Goal: Task Accomplishment & Management: Manage account settings

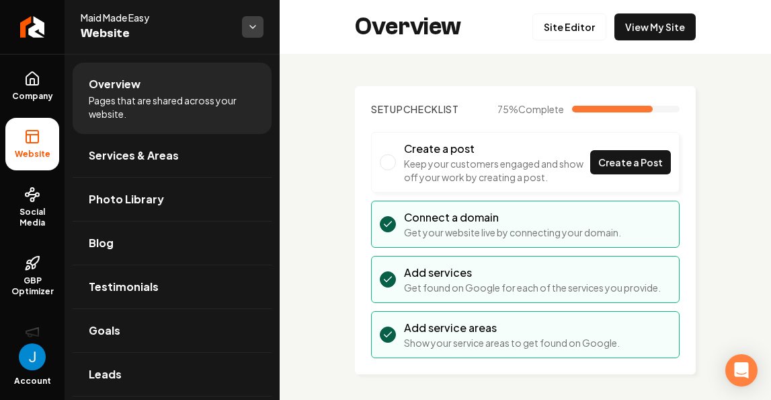
click at [262, 27] on html "Company Website Social Media GBP Optimizer Ads Account Maid Made Easy Website O…" at bounding box center [385, 200] width 771 height 400
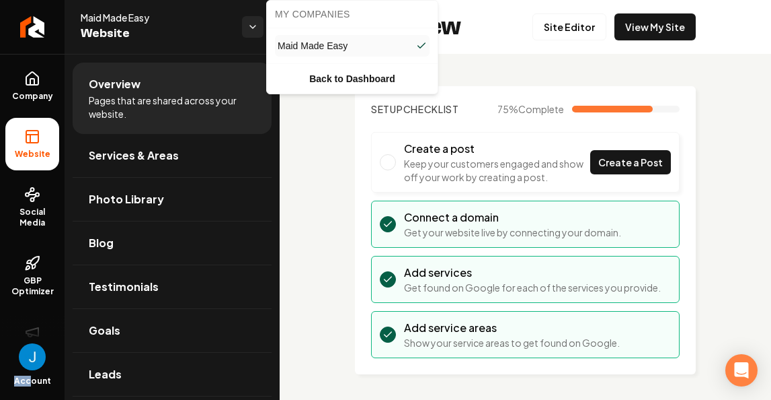
click at [32, 375] on html "Company Website Social Media GBP Optimizer Ads Account Maid Made Easy Website O…" at bounding box center [385, 200] width 771 height 400
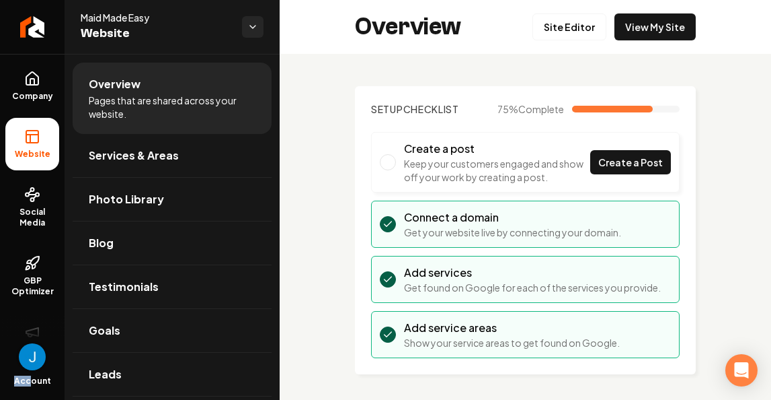
click at [33, 361] on img "Open user button" at bounding box center [32, 356] width 27 height 27
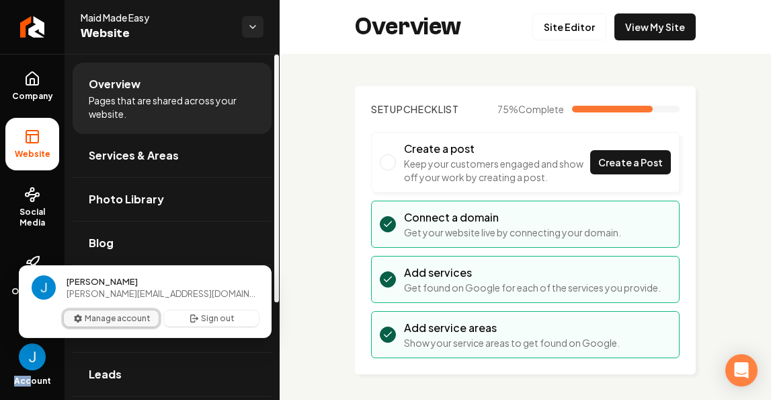
click at [119, 324] on button "Manage account" at bounding box center [111, 318] width 95 height 16
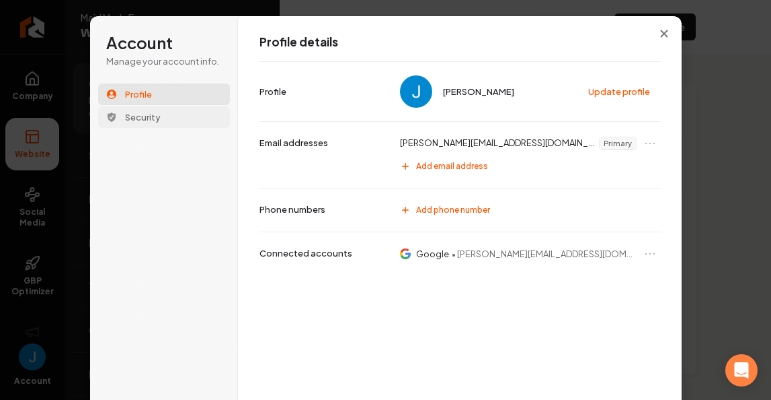
click at [149, 115] on span "Security" at bounding box center [143, 117] width 36 height 12
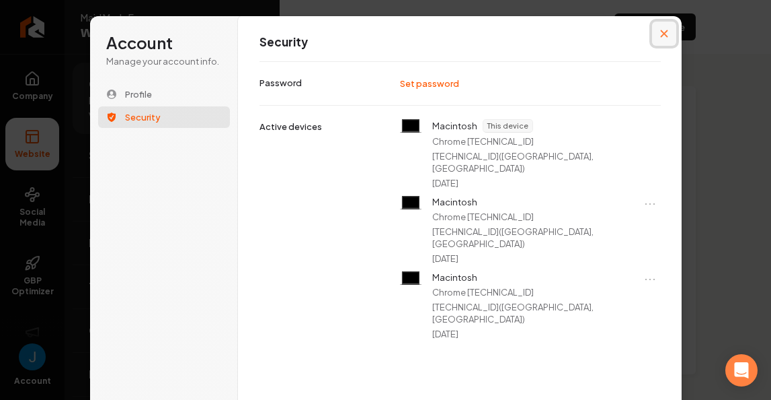
click at [652, 35] on button "Close modal" at bounding box center [664, 34] width 24 height 24
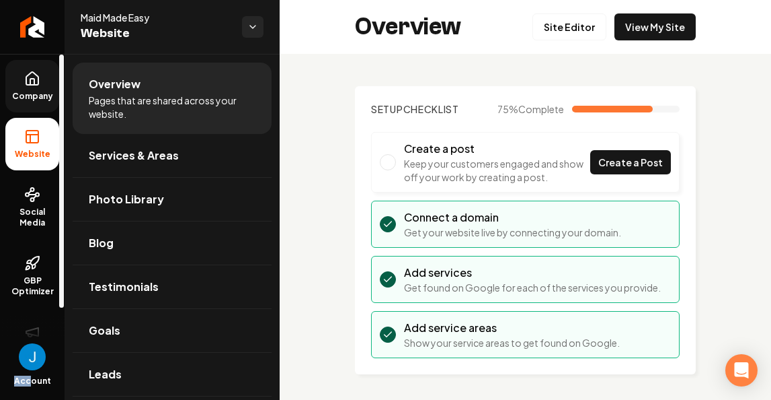
click at [36, 79] on icon at bounding box center [32, 79] width 16 height 16
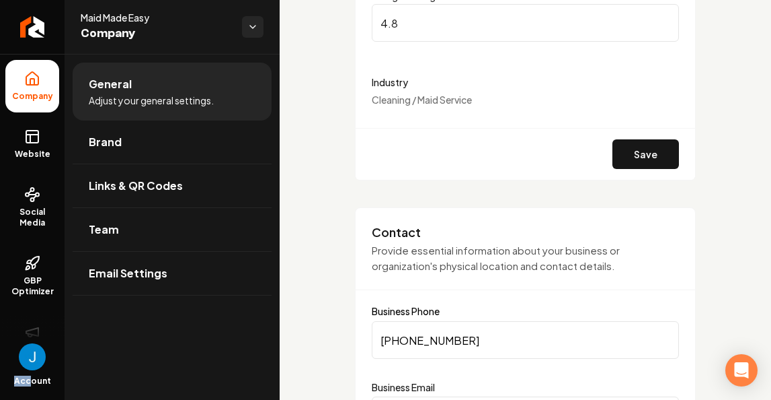
scroll to position [390, 0]
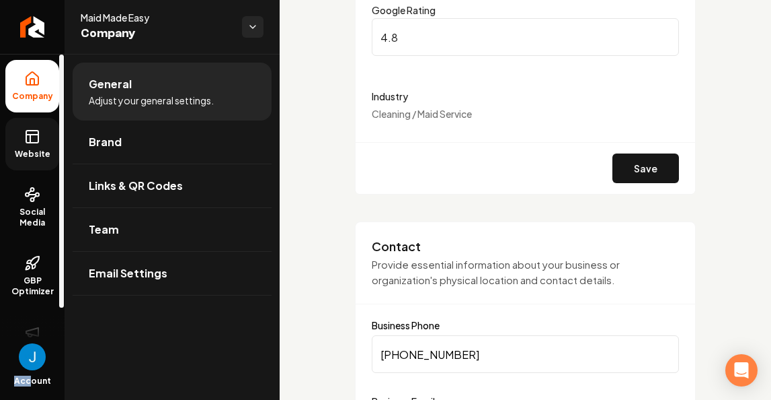
click at [32, 143] on rect at bounding box center [32, 136] width 12 height 12
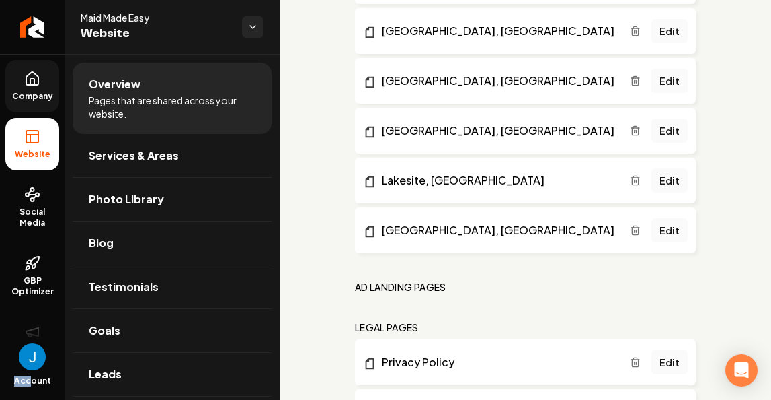
scroll to position [1394, 0]
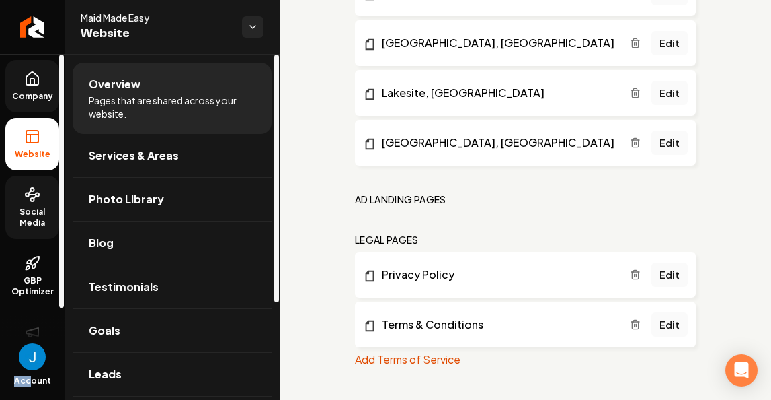
click at [40, 213] on span "Social Media" at bounding box center [32, 217] width 54 height 22
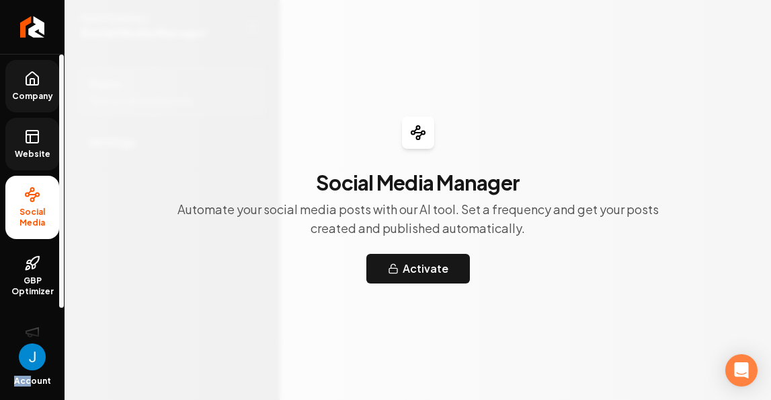
click at [25, 149] on span "Website" at bounding box center [32, 154] width 46 height 11
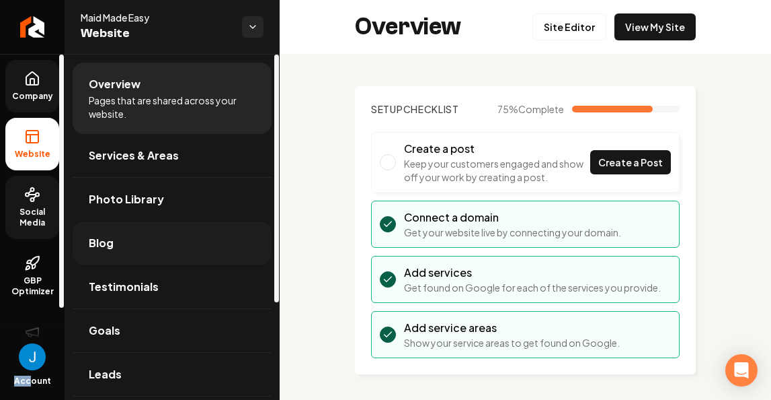
scroll to position [136, 0]
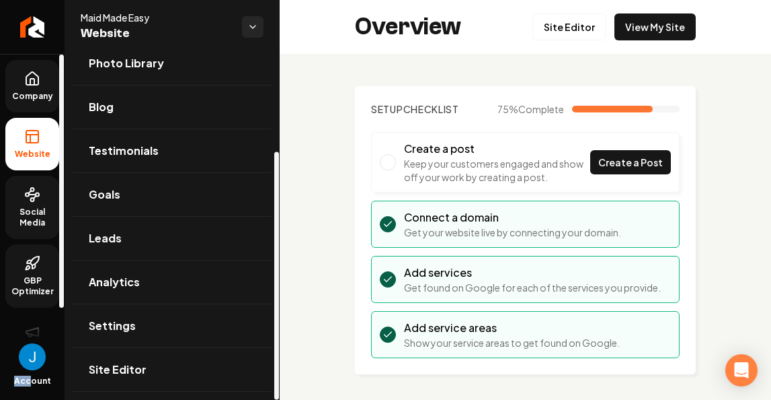
click at [20, 274] on link "GBP Optimizer" at bounding box center [32, 275] width 54 height 63
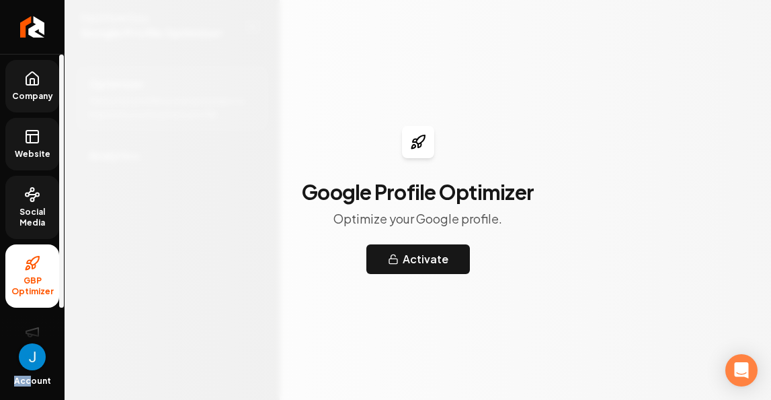
click at [34, 353] on img "Open user button" at bounding box center [32, 356] width 27 height 27
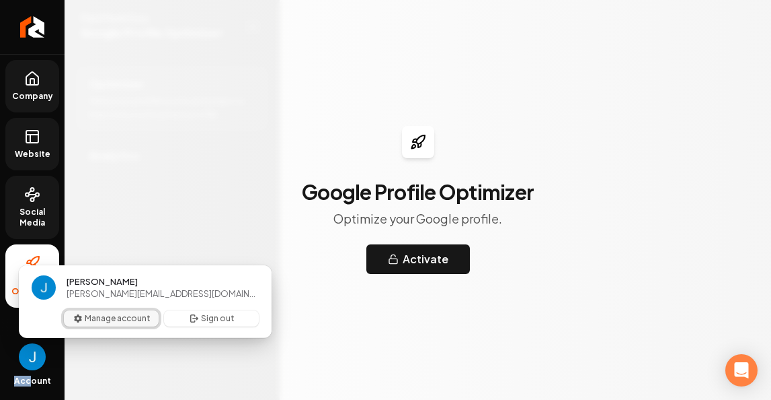
click at [69, 323] on button "Manage account" at bounding box center [111, 318] width 95 height 16
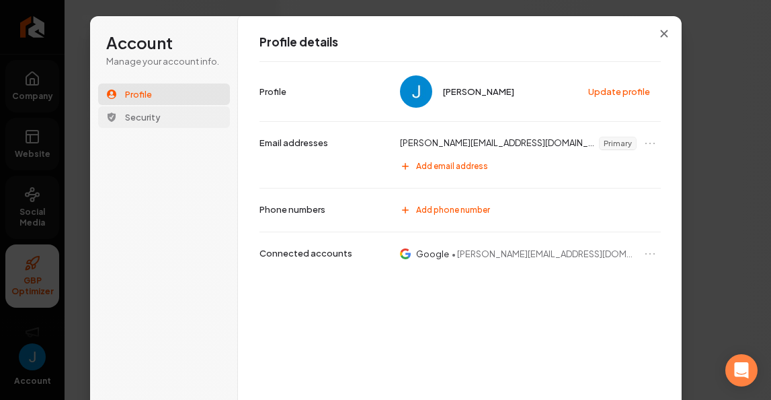
click at [150, 122] on span "Security" at bounding box center [143, 117] width 36 height 12
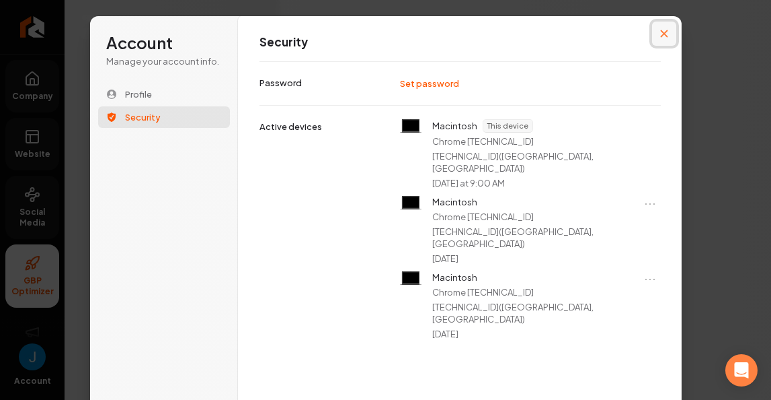
click at [663, 32] on icon "Close modal" at bounding box center [665, 34] width 8 height 8
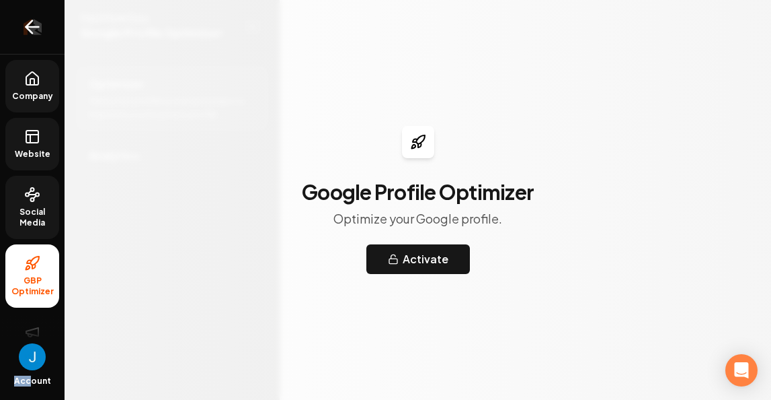
click at [29, 29] on icon "Return to dashboard" at bounding box center [29, 27] width 6 height 13
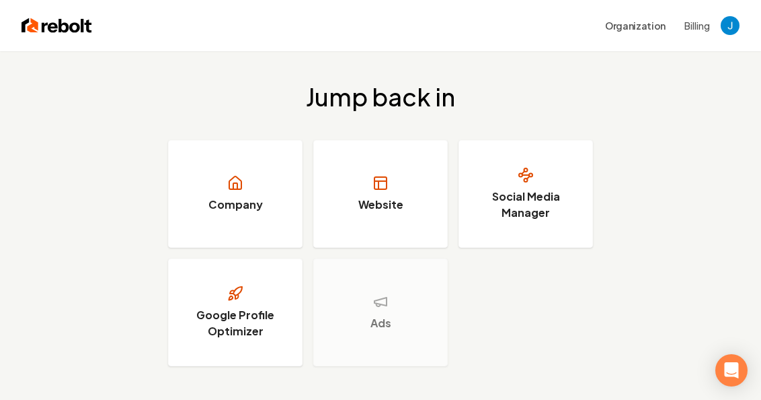
click at [706, 11] on div "Organization Billing" at bounding box center [380, 25] width 761 height 51
click at [688, 42] on div "Organization Billing" at bounding box center [380, 25] width 761 height 51
click at [689, 30] on button "Billing" at bounding box center [698, 25] width 26 height 13
click at [725, 21] on img "Open user button" at bounding box center [730, 25] width 19 height 19
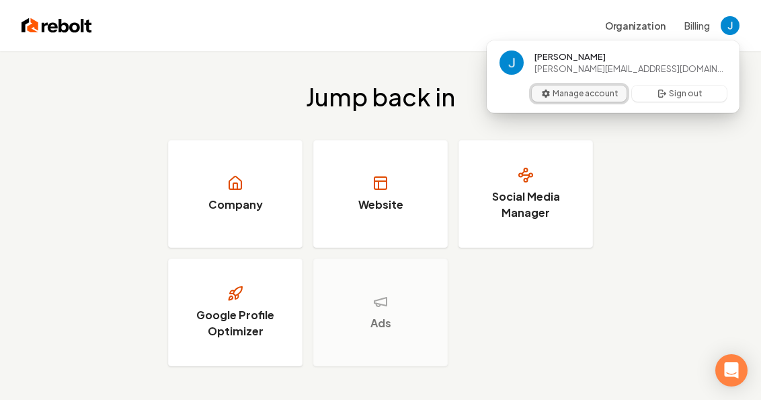
click at [596, 97] on button "Manage account" at bounding box center [579, 93] width 95 height 16
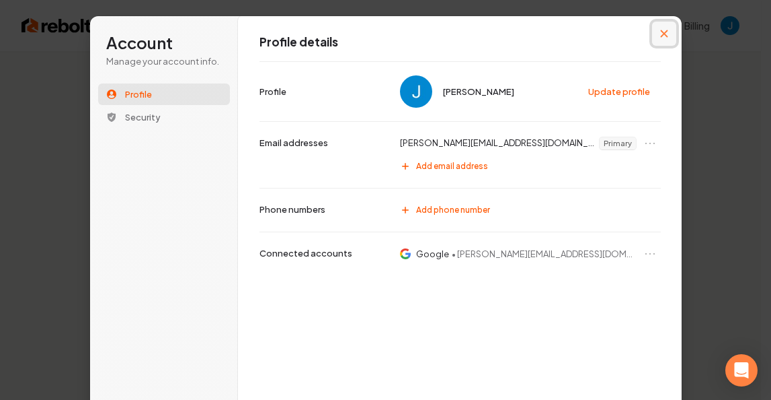
click at [654, 36] on button "Close modal" at bounding box center [664, 34] width 24 height 24
